Goal: Information Seeking & Learning: Understand process/instructions

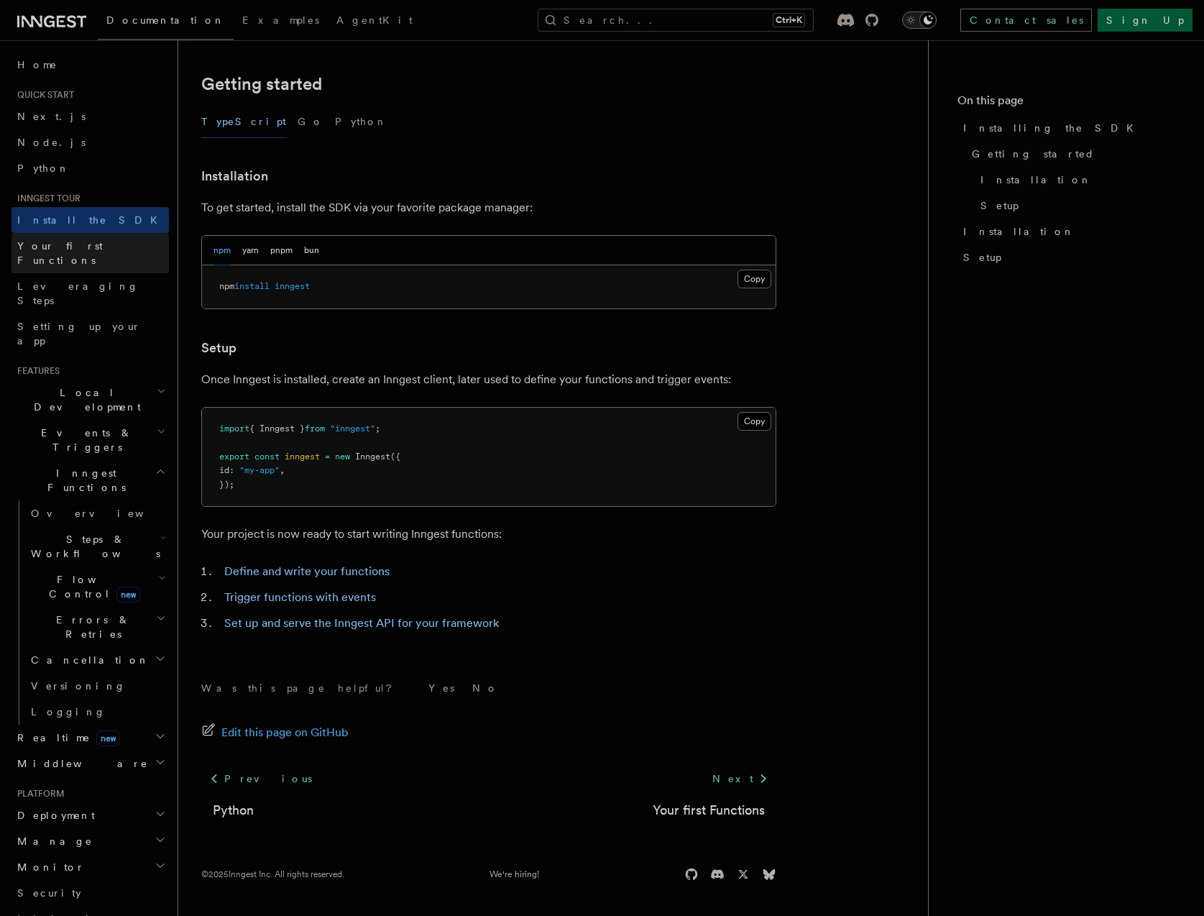
click at [82, 244] on span "Your first Functions" at bounding box center [60, 253] width 86 height 26
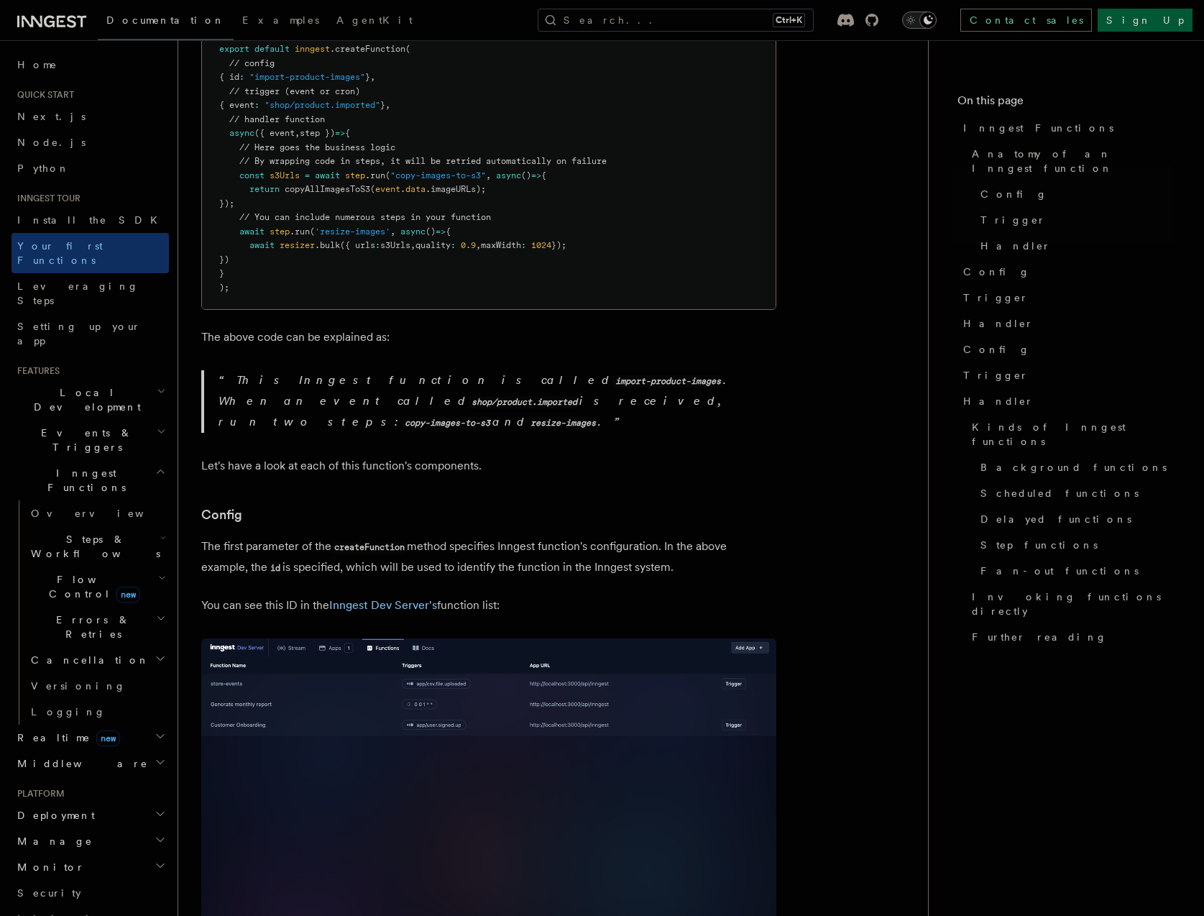
scroll to position [431, 0]
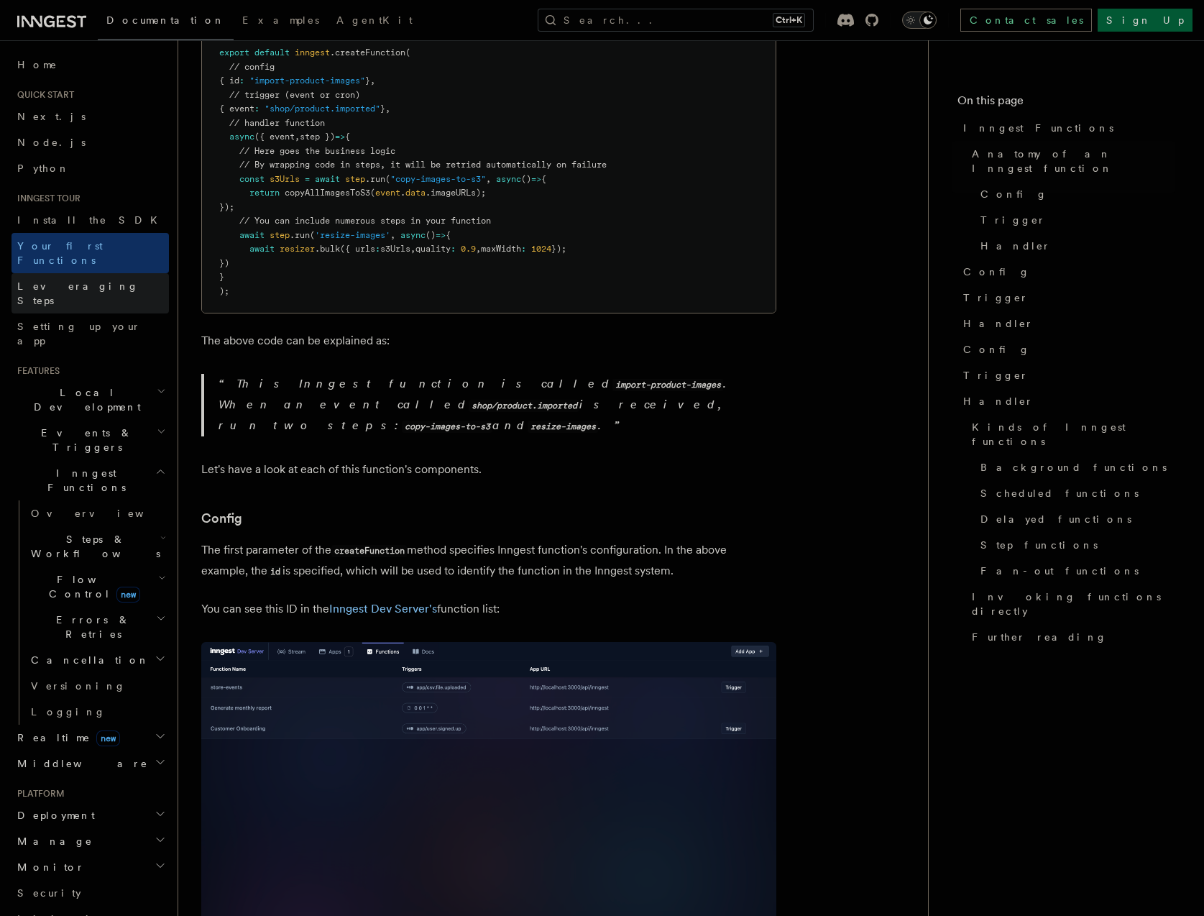
click at [126, 275] on link "Leveraging Steps" at bounding box center [90, 293] width 157 height 40
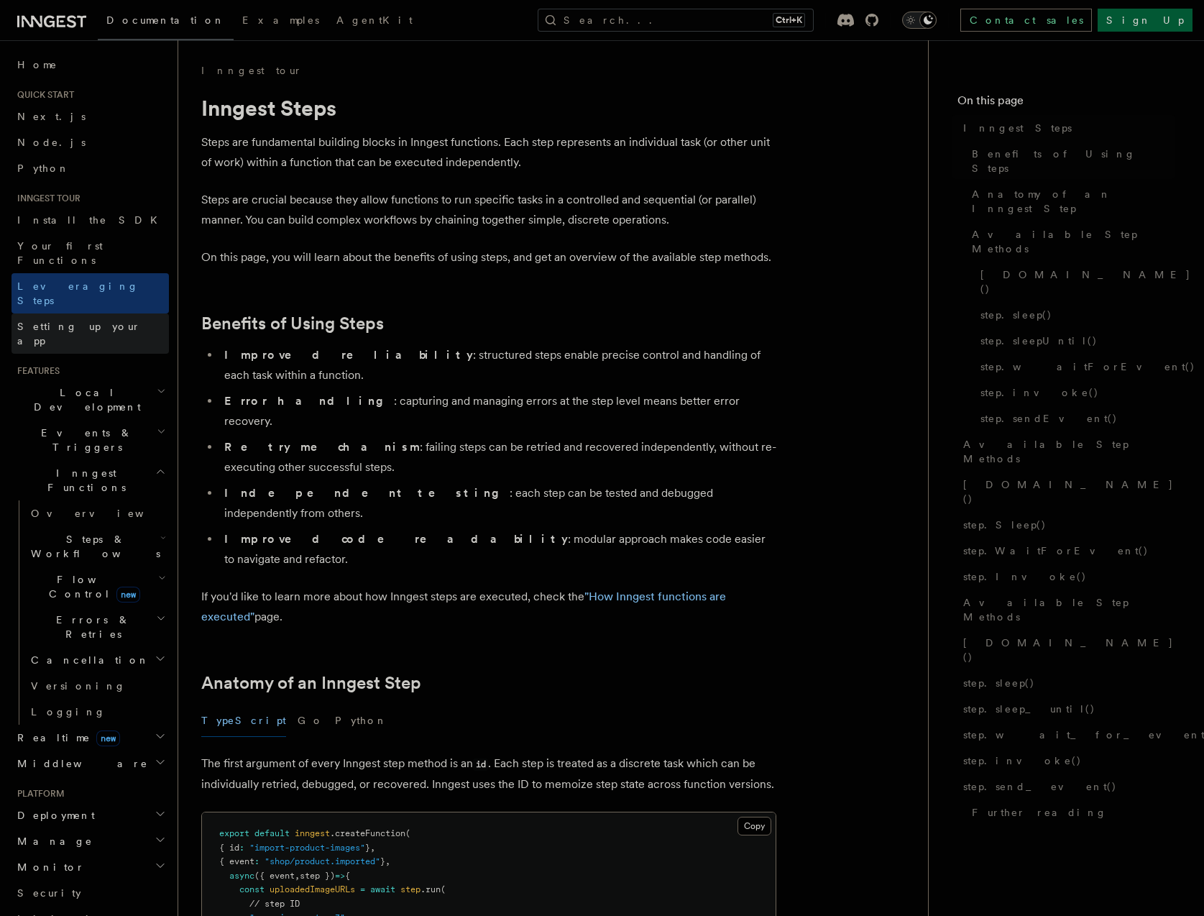
click at [119, 313] on link "Setting up your app" at bounding box center [90, 333] width 157 height 40
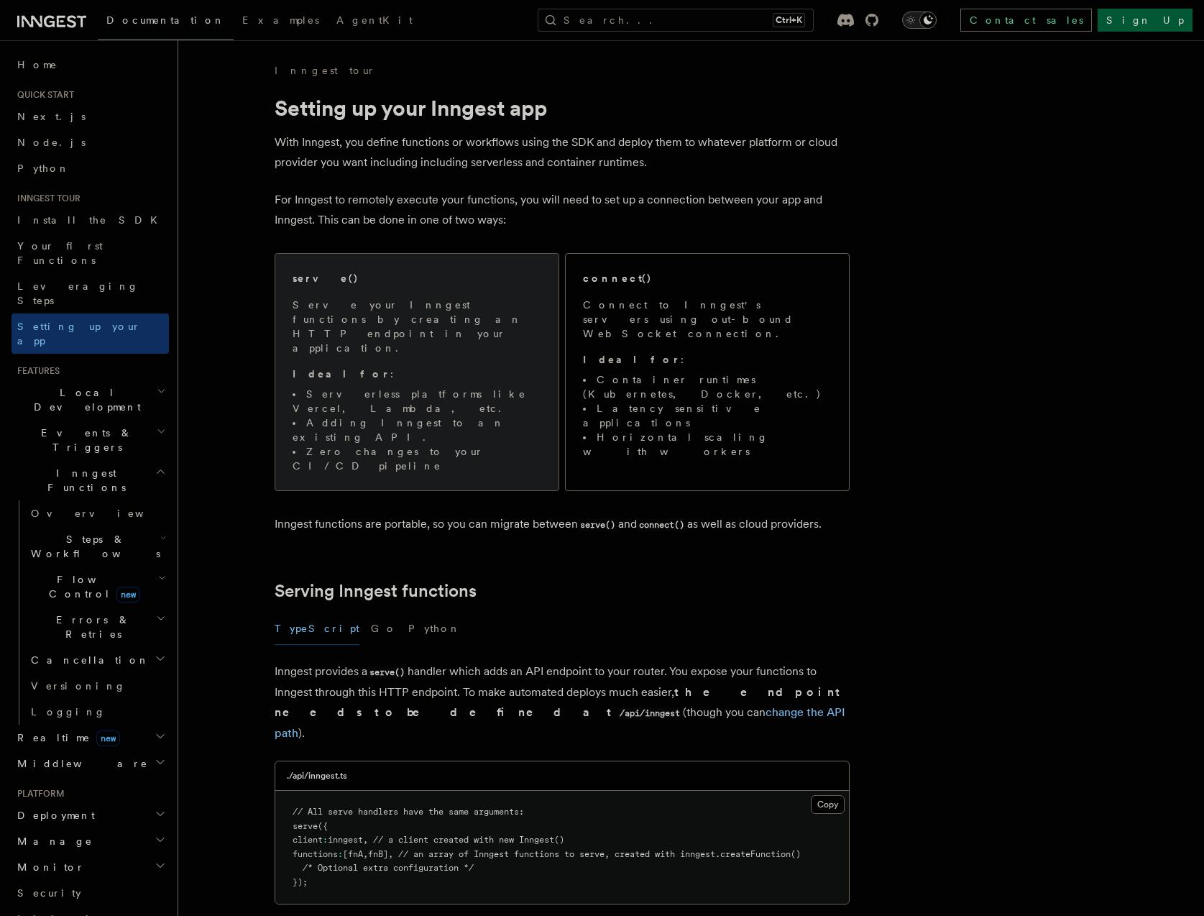
click at [424, 352] on span "Serve your Inngest functions by creating an HTTP endpoint in your application. …" at bounding box center [417, 385] width 249 height 175
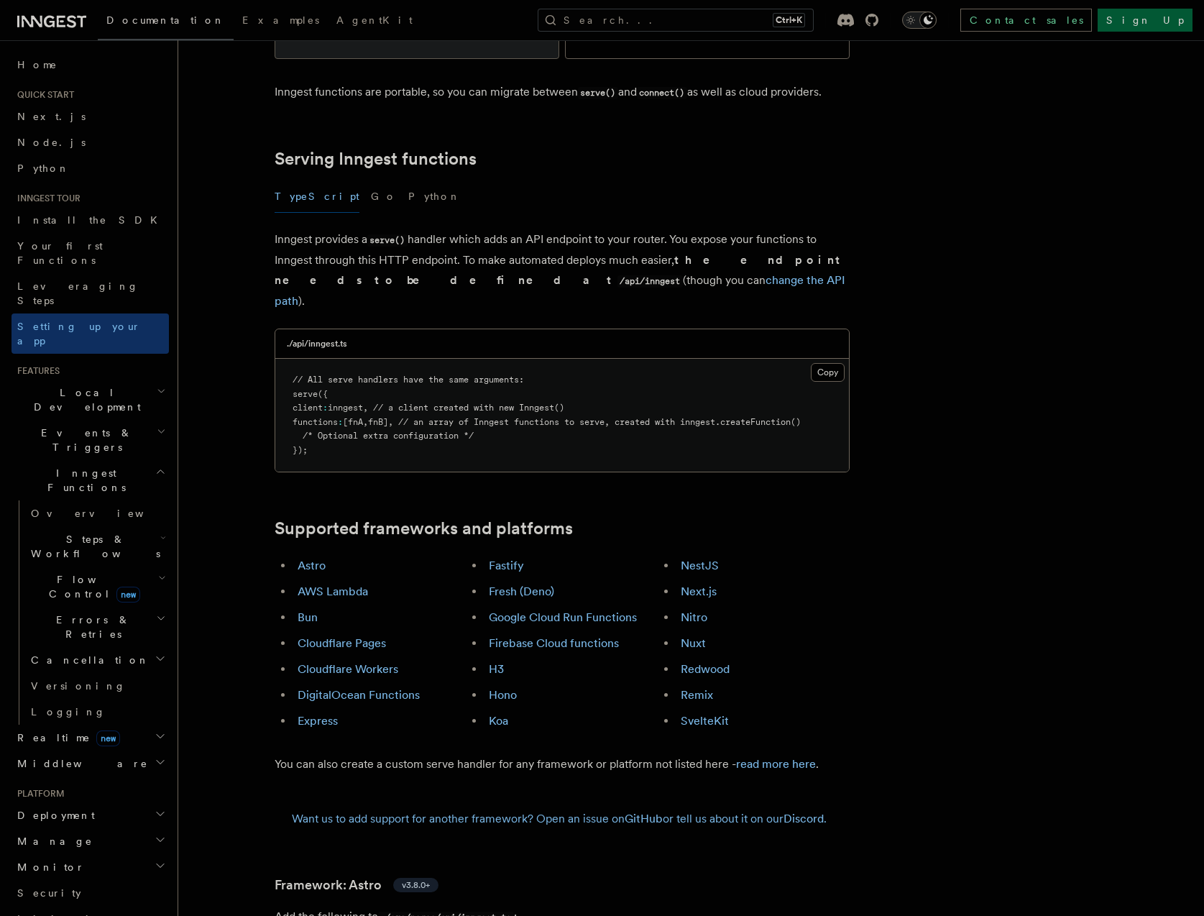
scroll to position [440, 0]
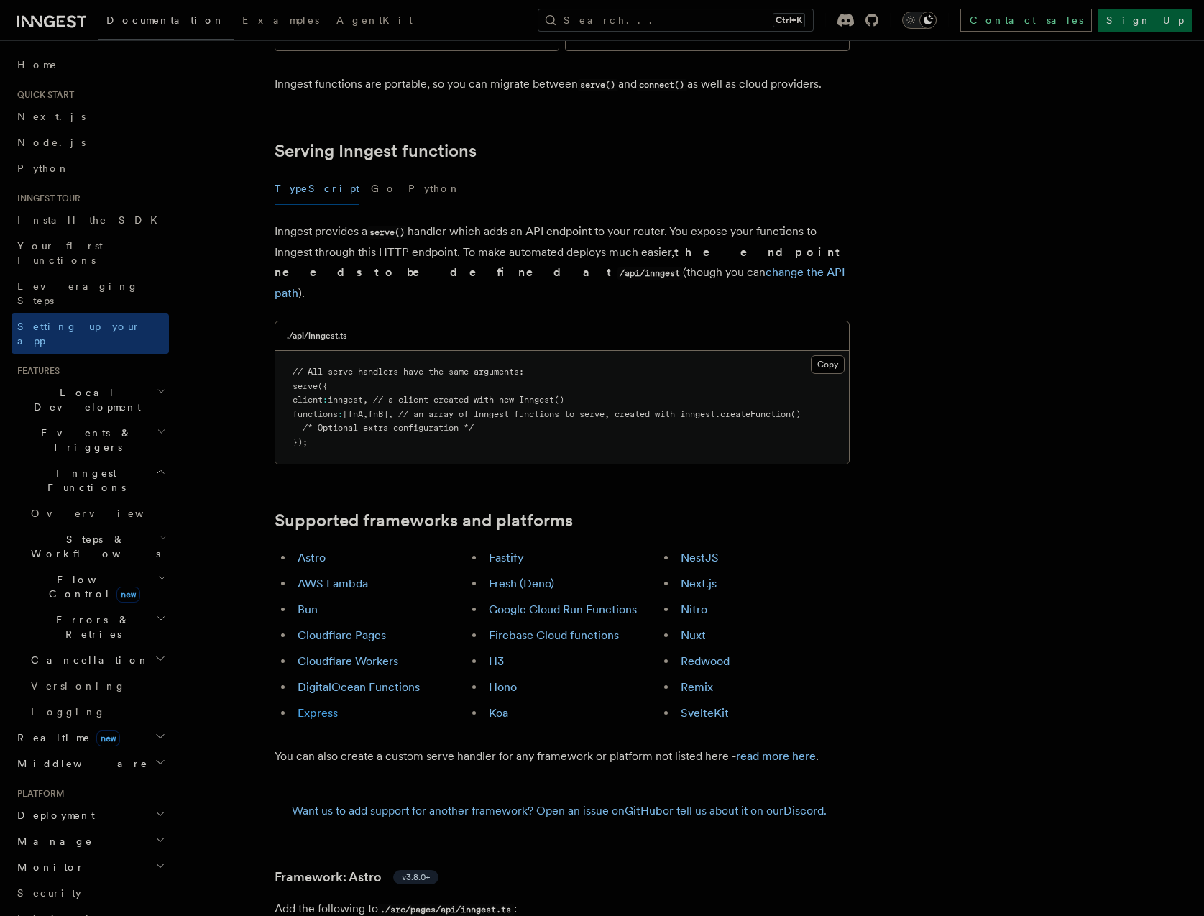
click at [324, 706] on link "Express" at bounding box center [318, 713] width 40 height 14
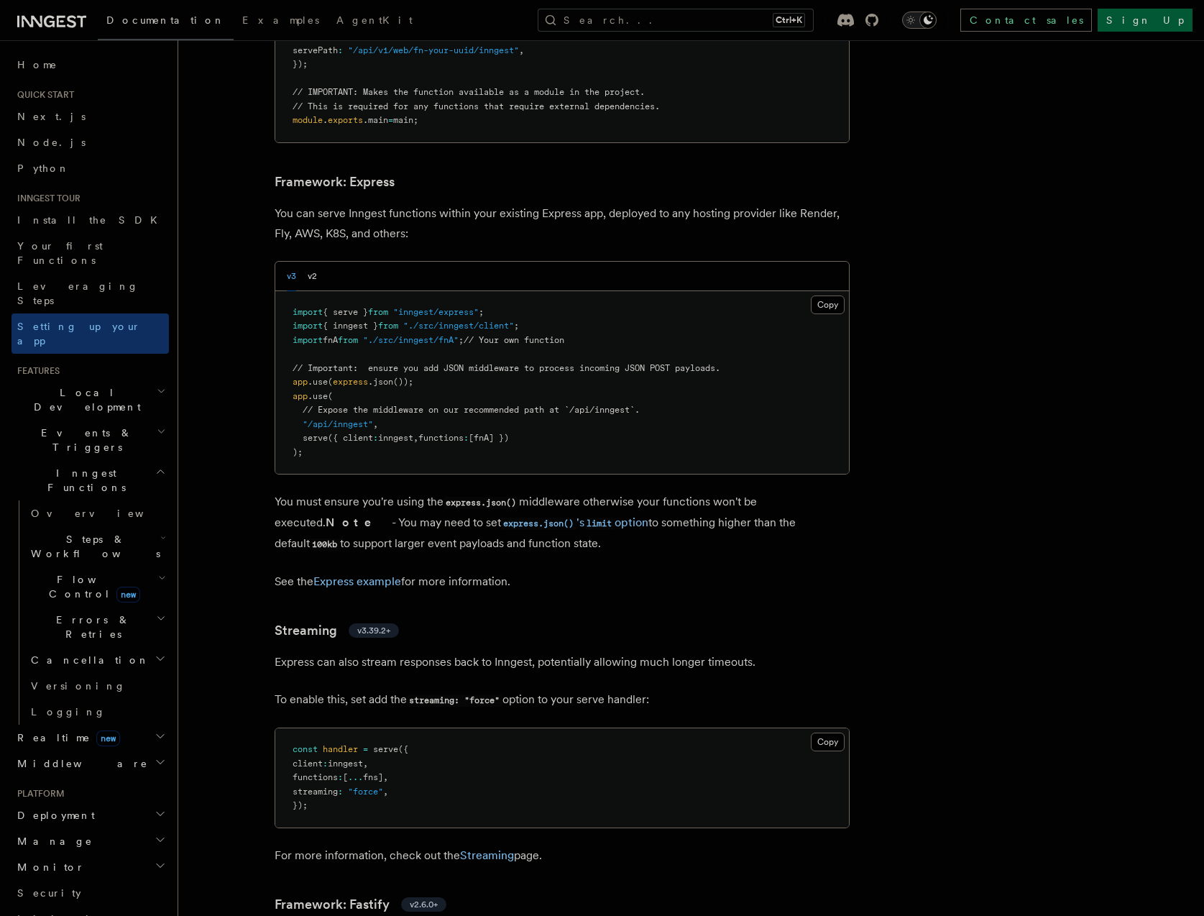
scroll to position [3696, 0]
